Goal: Check status

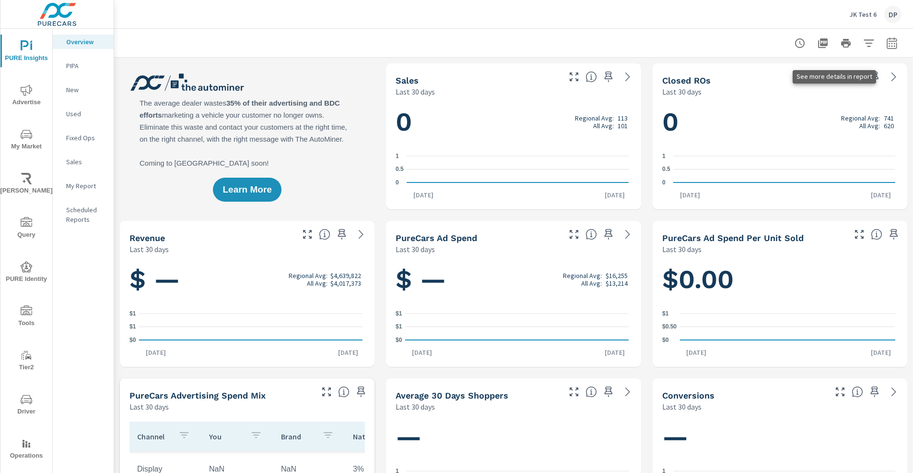
click at [887, 71] on link at bounding box center [894, 76] width 15 height 15
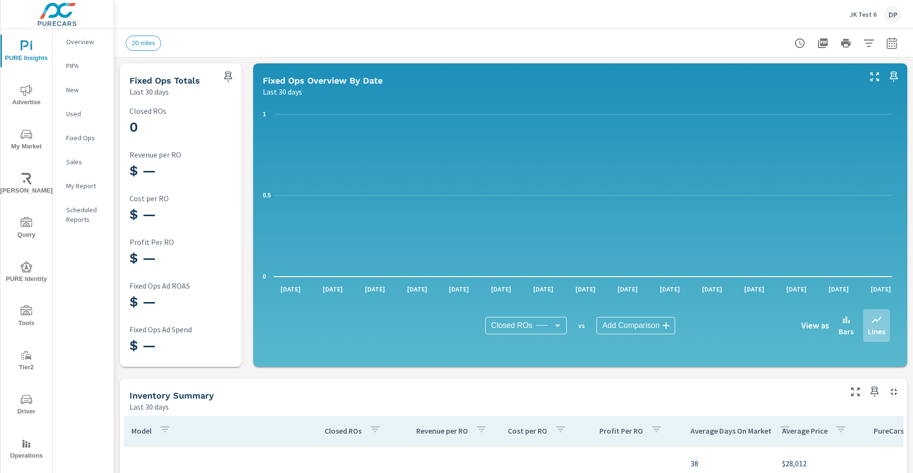
scroll to position [372, 0]
